Goal: Complete application form: Complete application form

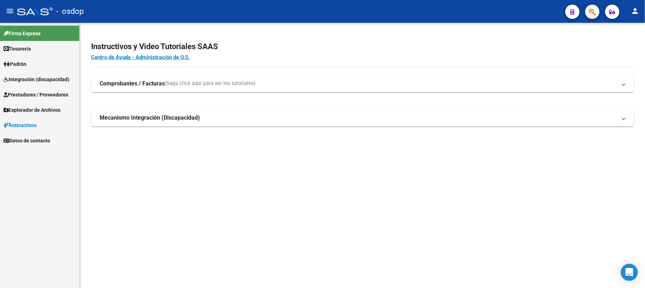
click at [29, 81] on span "Integración (discapacidad)" at bounding box center [37, 79] width 66 height 8
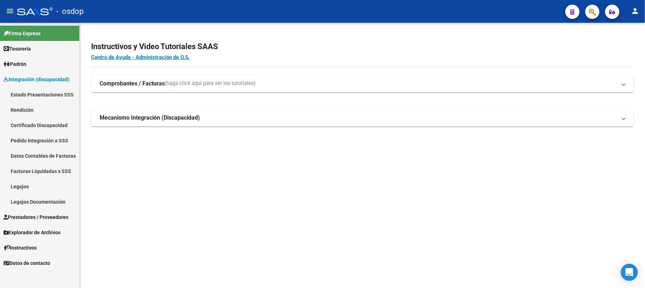
click at [30, 111] on link "Rendición" at bounding box center [39, 109] width 79 height 15
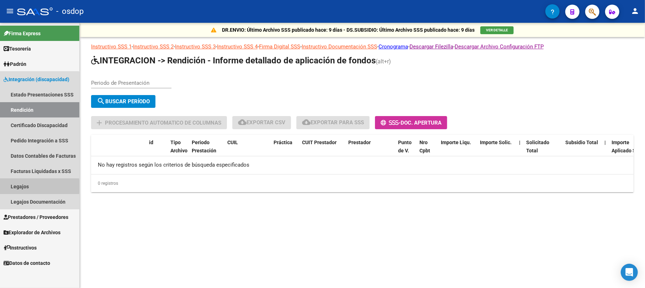
click at [19, 187] on link "Legajos" at bounding box center [39, 186] width 79 height 15
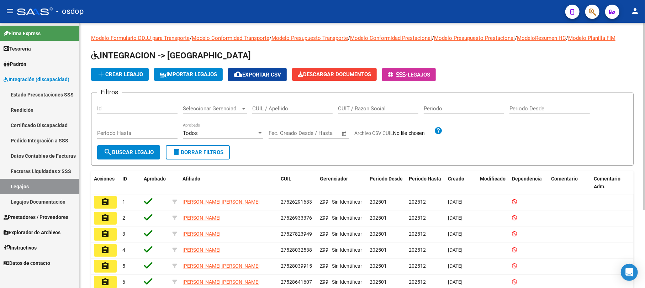
click at [264, 111] on input "CUIL / Apellido" at bounding box center [292, 108] width 80 height 6
paste input "20954892043"
type input "20954892043"
click at [144, 153] on span "search Buscar Legajo" at bounding box center [129, 152] width 50 height 6
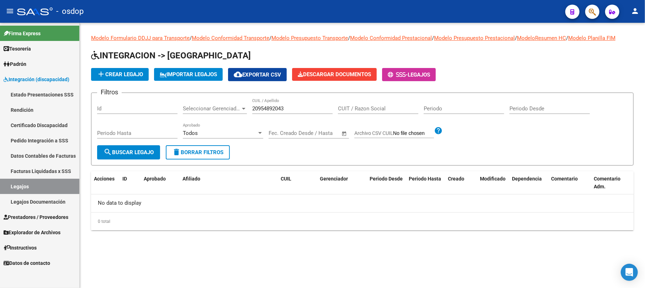
click at [145, 147] on button "search Buscar Legajo" at bounding box center [128, 152] width 63 height 14
click at [53, 122] on link "Certificado Discapacidad" at bounding box center [39, 124] width 79 height 15
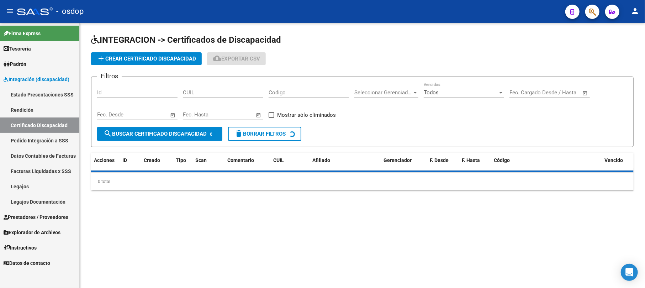
click at [204, 91] on input "CUIL" at bounding box center [223, 92] width 80 height 6
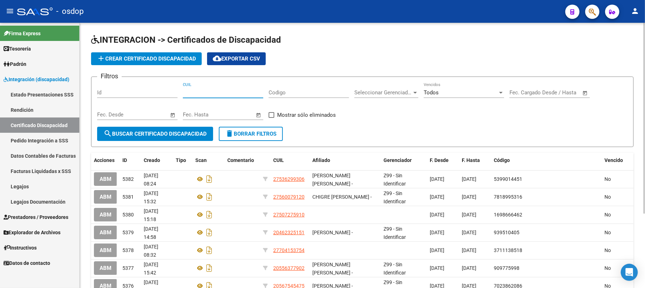
paste input "20-95489204-3"
type input "20-95489204-3"
click at [167, 130] on button "search Buscar Certificado Discapacidad" at bounding box center [155, 134] width 116 height 14
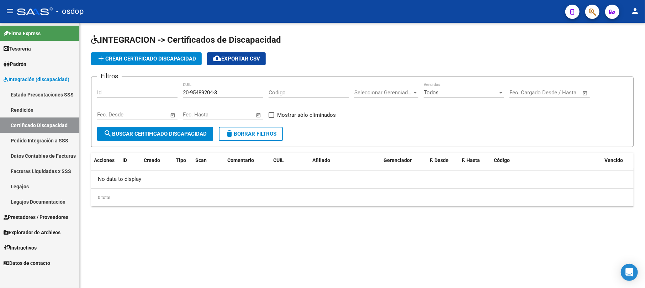
click at [167, 129] on button "search Buscar Certificado Discapacidad" at bounding box center [155, 134] width 116 height 14
click at [159, 61] on span "add Crear Certificado Discapacidad" at bounding box center [146, 59] width 99 height 6
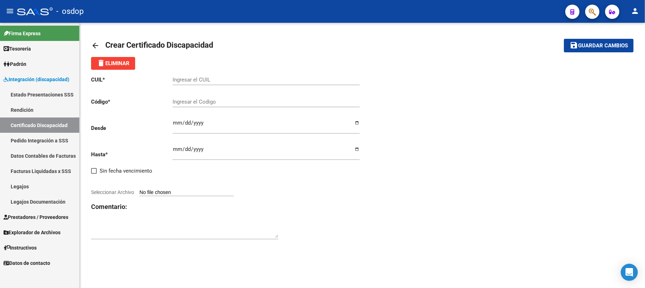
click at [190, 75] on div "Ingresar el CUIL" at bounding box center [266, 77] width 187 height 15
paste input "20-95489204-3"
type input "20-95489204-3"
paste input "7932490416"
type input "7932490416"
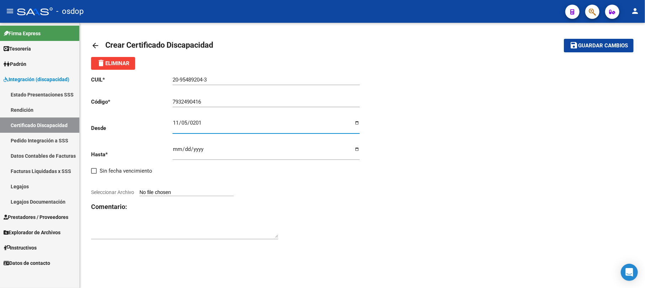
type input "[DATE]"
click at [184, 194] on input "Seleccionar Archivo" at bounding box center [187, 192] width 94 height 7
type input "C:\fakepath\20954892043.pdf"
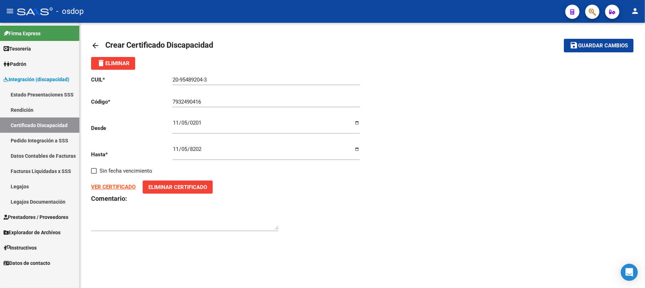
click at [116, 189] on strong "VER CERTIFICADO" at bounding box center [113, 187] width 44 height 6
click at [585, 44] on span "Guardar cambios" at bounding box center [603, 46] width 50 height 6
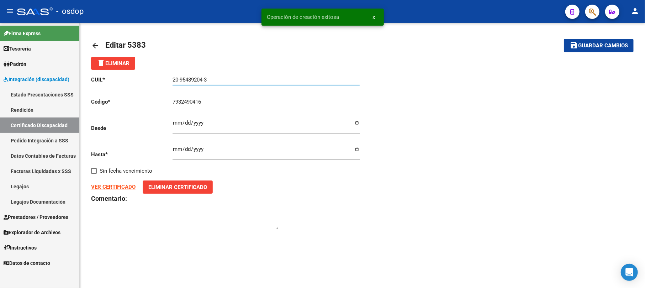
drag, startPoint x: 214, startPoint y: 81, endPoint x: 152, endPoint y: 80, distance: 61.6
click at [152, 80] on app-form-text-field "CUIL * 20-95489204-3 Ingresar el CUIL" at bounding box center [225, 80] width 269 height 6
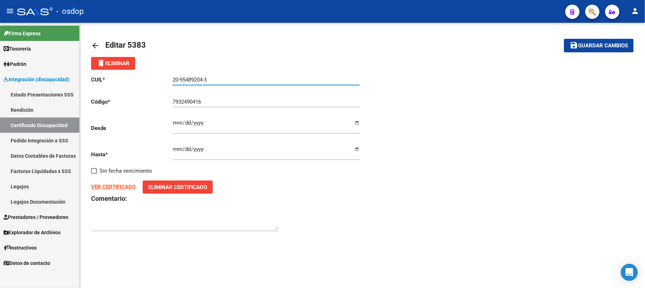
click at [26, 184] on link "Legajos" at bounding box center [39, 186] width 79 height 15
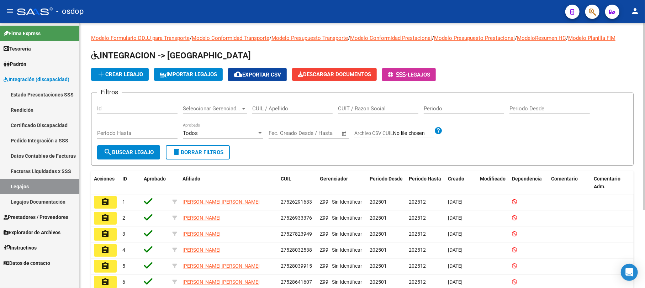
click at [261, 107] on input "CUIL / Apellido" at bounding box center [292, 108] width 80 height 6
paste input "20-95489204-3"
type input "20-95489204-3"
click at [125, 152] on span "search Buscar Legajo" at bounding box center [129, 152] width 50 height 6
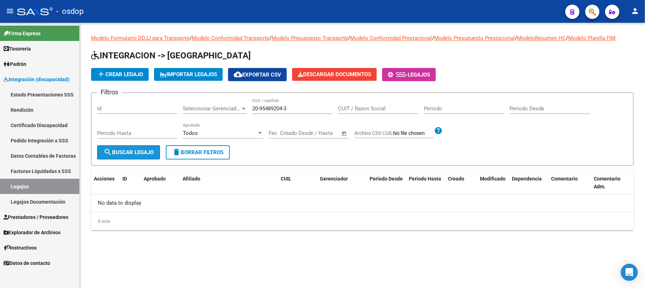
click at [125, 152] on span "search Buscar Legajo" at bounding box center [129, 152] width 50 height 6
click at [116, 75] on span "add Crear Legajo" at bounding box center [120, 74] width 46 height 6
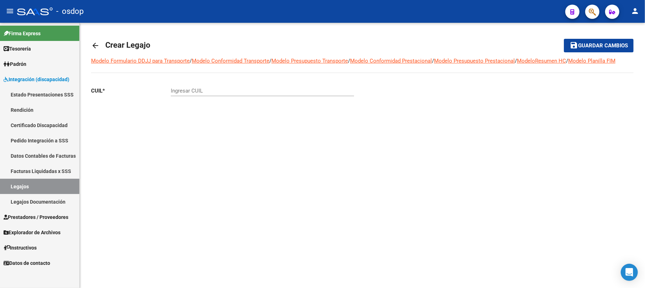
click at [186, 87] on div "Ingresar CUIL" at bounding box center [262, 88] width 183 height 15
click at [187, 89] on input "Ingresar CUIL" at bounding box center [262, 91] width 183 height 6
paste input "20-95489204-3"
type input "20-95489204-3"
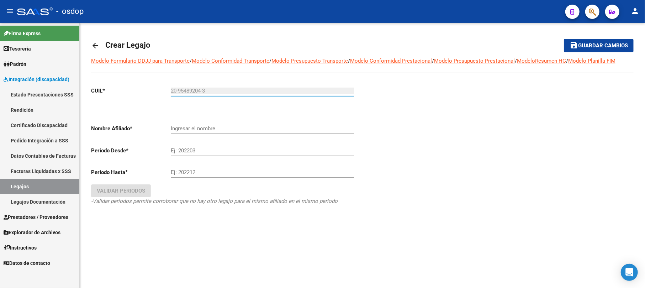
type input "[PERSON_NAME] [PERSON_NAME]"
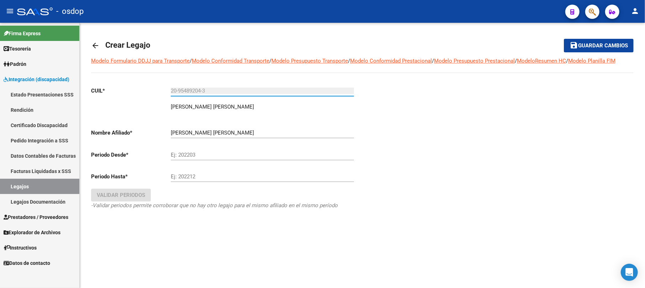
type input "20-95489204-3"
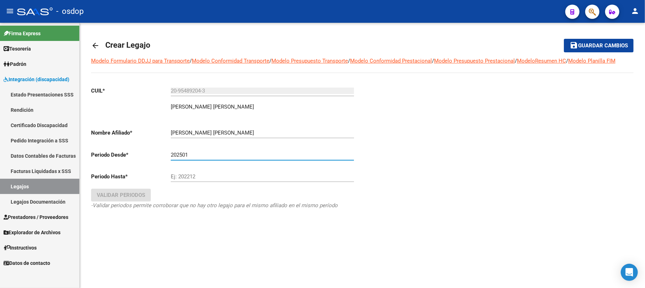
type input "202501"
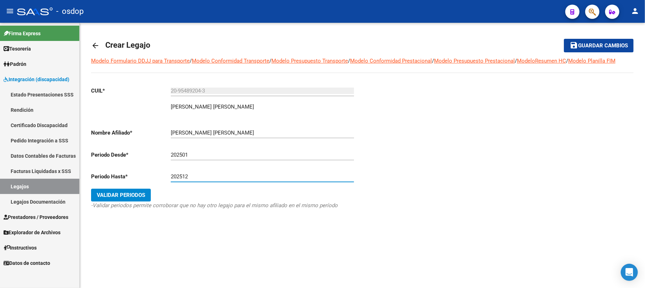
type input "202512"
click at [138, 187] on div "CUIL * 20-95489204-3 Ingresar CUIL [PERSON_NAME] [PERSON_NAME] Nombre Afiliado …" at bounding box center [224, 155] width 266 height 148
click at [136, 200] on button "Validar Periodos" at bounding box center [121, 195] width 60 height 13
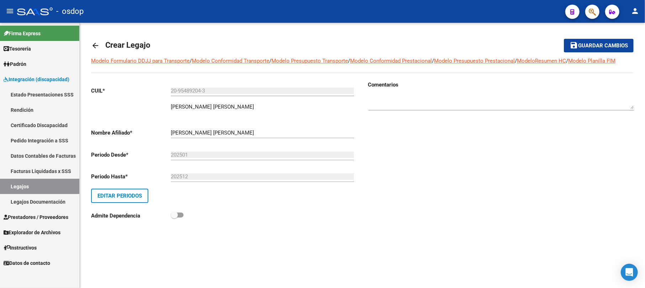
click at [604, 45] on span "Guardar cambios" at bounding box center [603, 46] width 50 height 6
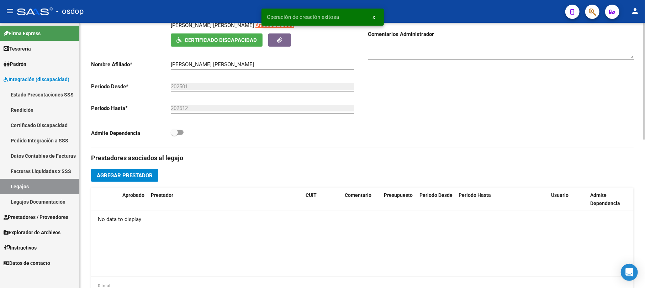
scroll to position [190, 0]
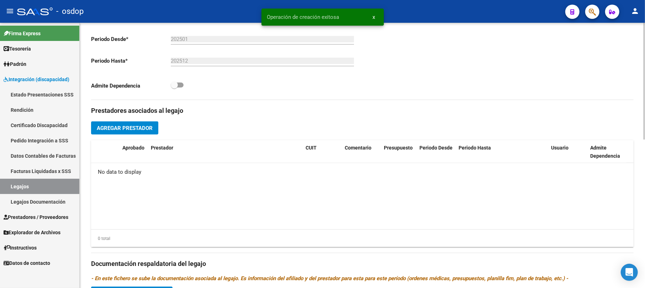
click at [133, 131] on span "Agregar Prestador" at bounding box center [125, 128] width 56 height 6
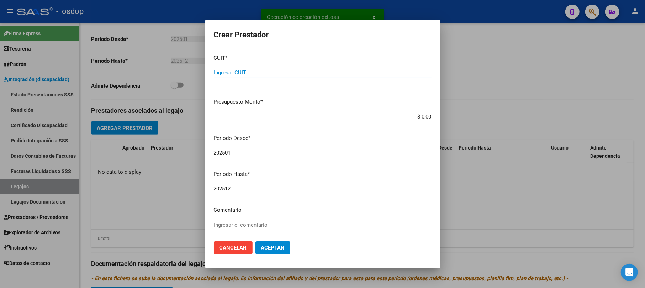
paste input "20-22885877-4"
type input "20-22885877-4"
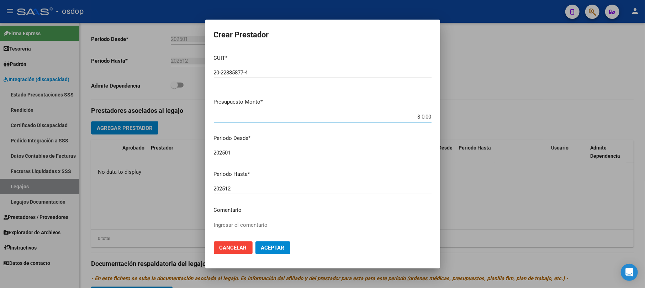
paste input "61.853,05"
type input "$ 61.853,05"
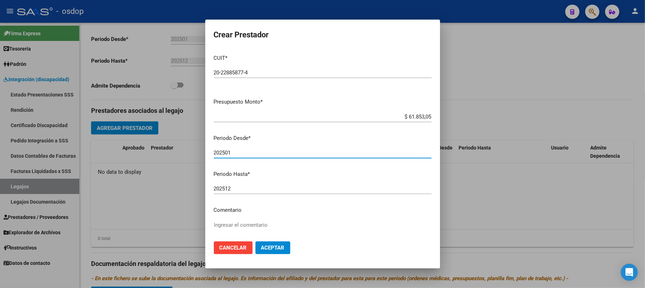
paste input "7"
type input "202507"
paste textarea "330101 - PSICOTERAPIAS INDIVIDUALES NIÑOS O ADULTOS"
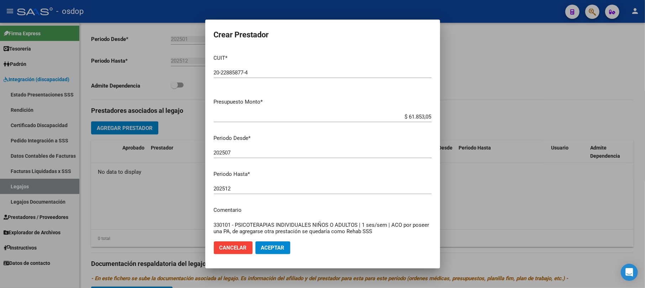
type textarea "330101 - PSICOTERAPIAS INDIVIDUALES NIÑOS O ADULTOS | 1 ses/sem | ACO por posee…"
click at [275, 243] on button "Aceptar" at bounding box center [273, 247] width 35 height 13
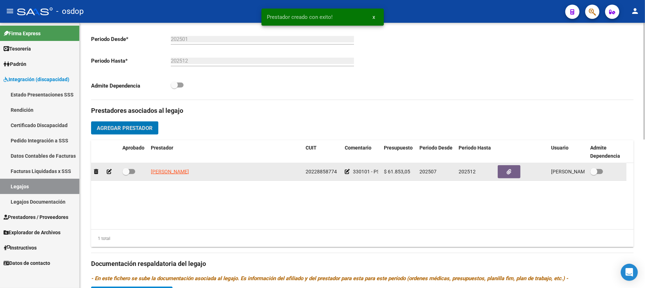
click at [131, 173] on span at bounding box center [128, 171] width 13 height 5
click at [126, 174] on input "checkbox" at bounding box center [126, 174] width 0 height 0
checkbox input "true"
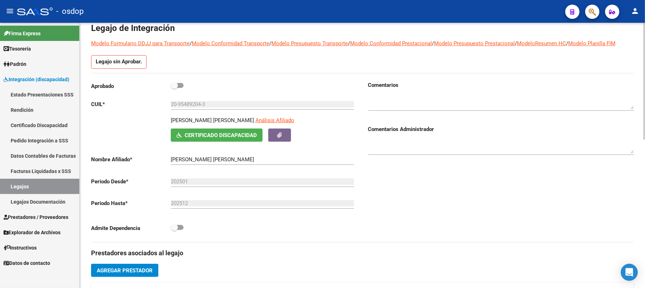
scroll to position [0, 0]
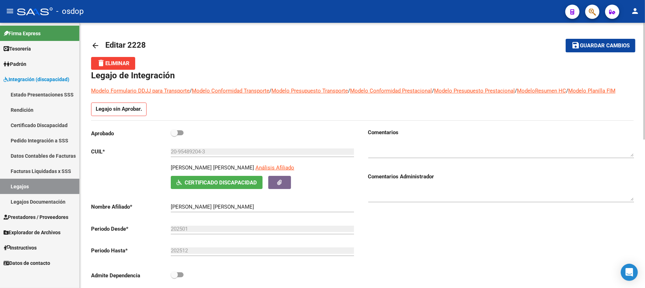
click at [174, 136] on span at bounding box center [174, 132] width 7 height 7
click at [174, 136] on input "checkbox" at bounding box center [174, 135] width 0 height 0
checkbox input "true"
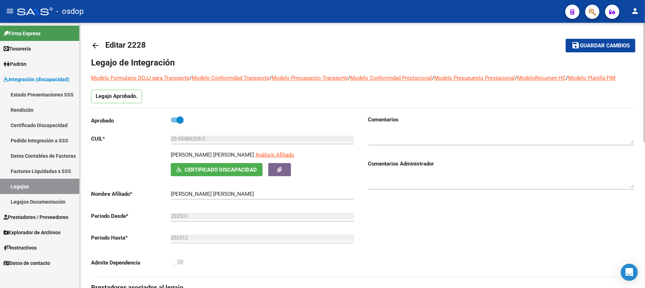
click at [588, 51] on button "save Guardar cambios" at bounding box center [601, 45] width 70 height 13
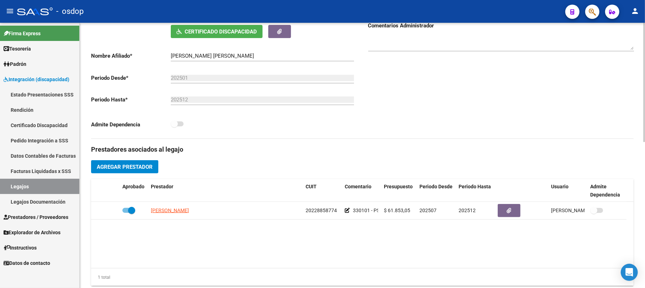
scroll to position [142, 0]
